Goal: Check status: Check status

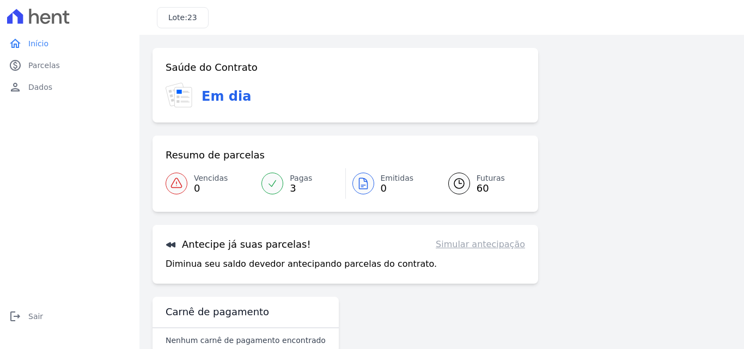
click at [487, 190] on span "60" at bounding box center [491, 188] width 28 height 9
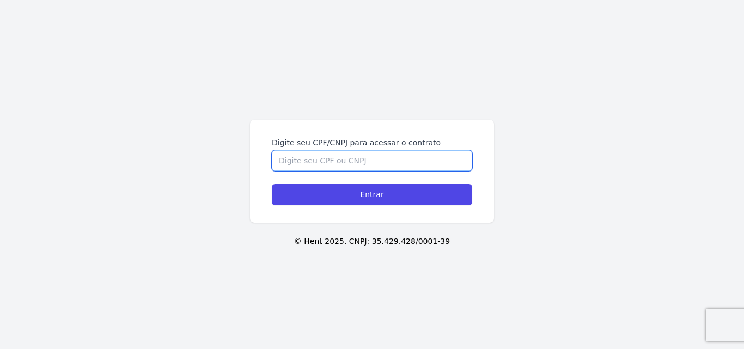
click at [433, 154] on input "Digite seu CPF/CNPJ para acessar o contrato" at bounding box center [372, 160] width 200 height 21
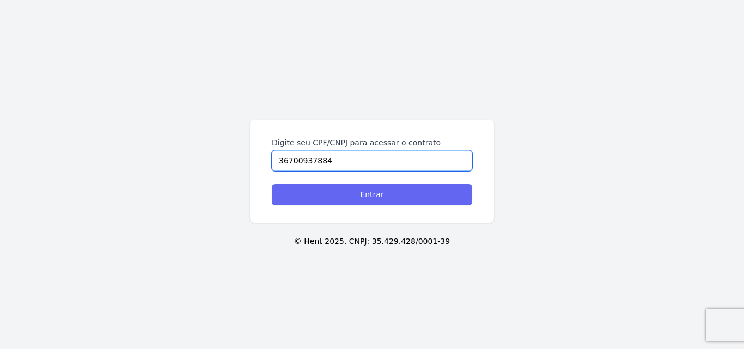
type input "36700937884"
click at [407, 202] on input "Entrar" at bounding box center [372, 194] width 200 height 21
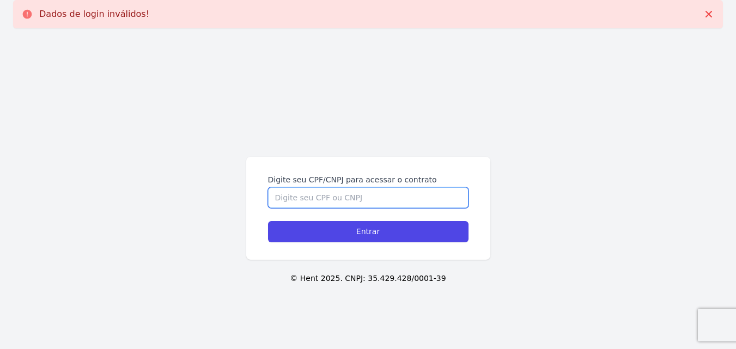
click at [391, 194] on input "Digite seu CPF/CNPJ para acessar o contrato" at bounding box center [368, 197] width 200 height 21
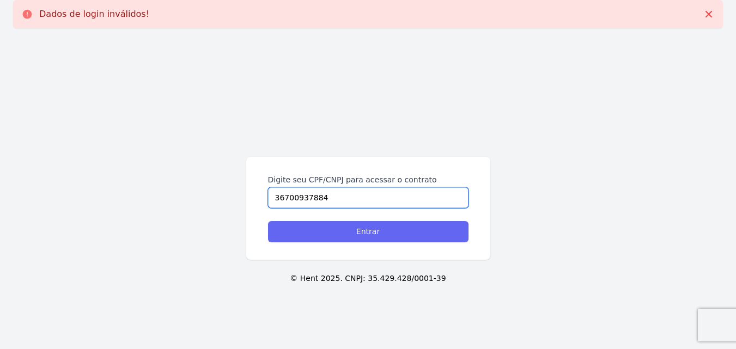
type input "36700937884"
click at [385, 233] on input "Entrar" at bounding box center [368, 231] width 200 height 21
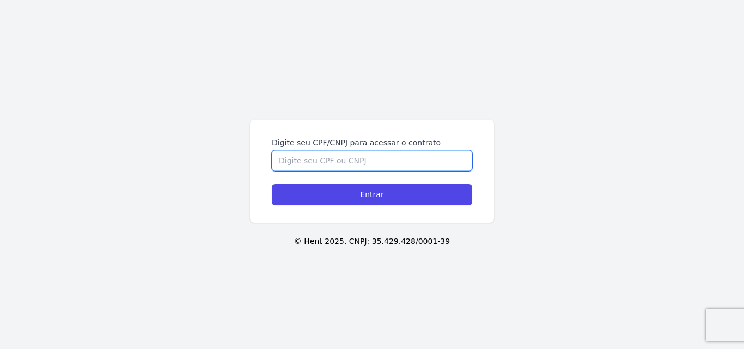
click at [367, 155] on input "Digite seu CPF/CNPJ para acessar o contrato" at bounding box center [372, 160] width 200 height 21
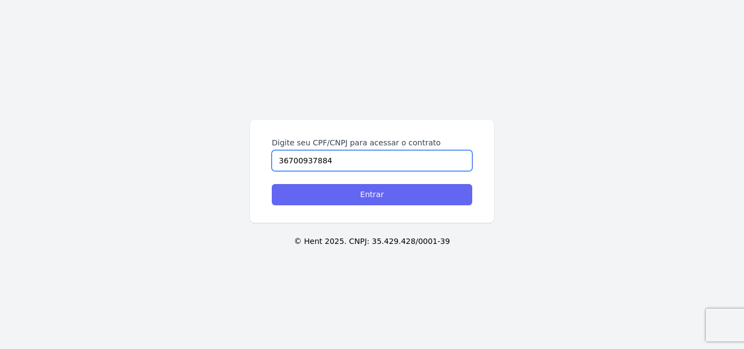
type input "36700937884"
click at [369, 196] on input "Entrar" at bounding box center [372, 194] width 200 height 21
